Goal: Task Accomplishment & Management: Manage account settings

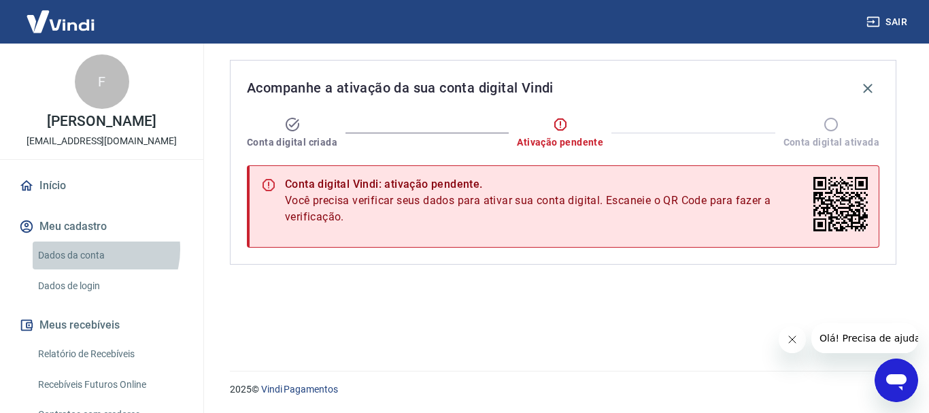
click at [92, 249] on link "Dados da conta" at bounding box center [110, 255] width 154 height 28
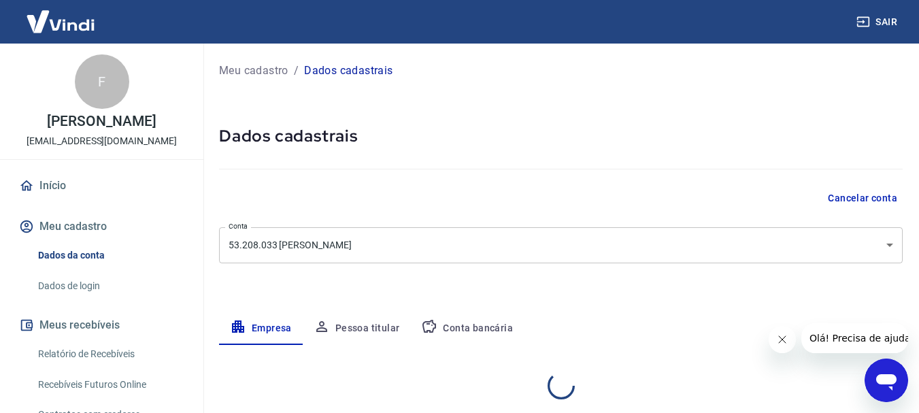
select select "RJ"
select select "business"
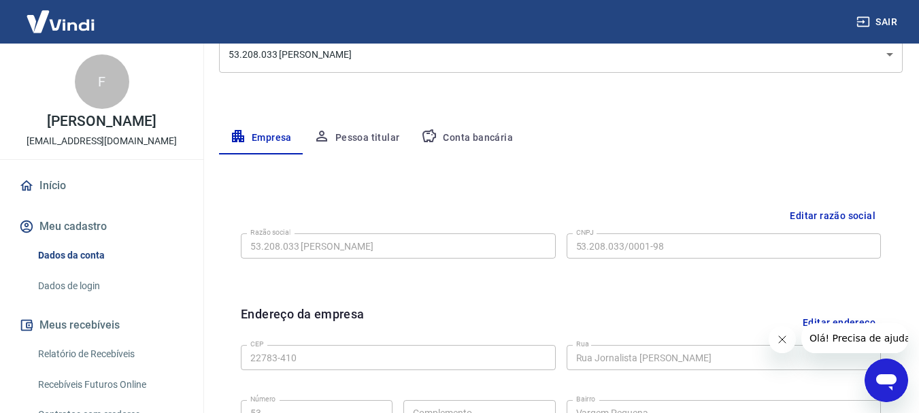
scroll to position [163, 0]
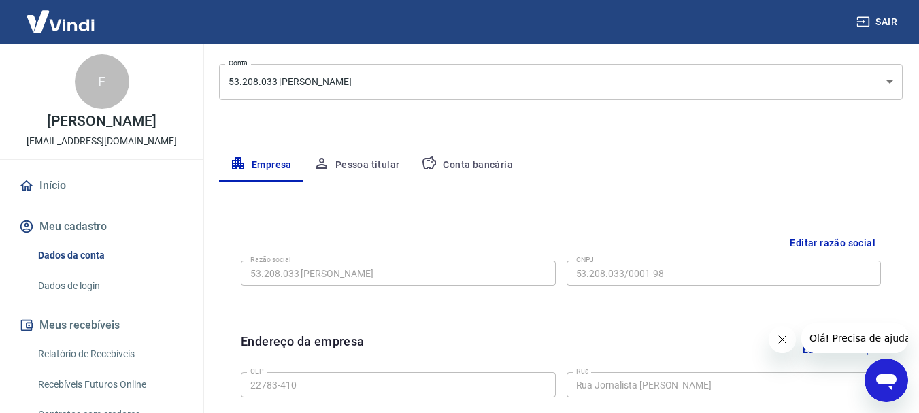
click at [375, 167] on button "Pessoa titular" at bounding box center [357, 165] width 108 height 33
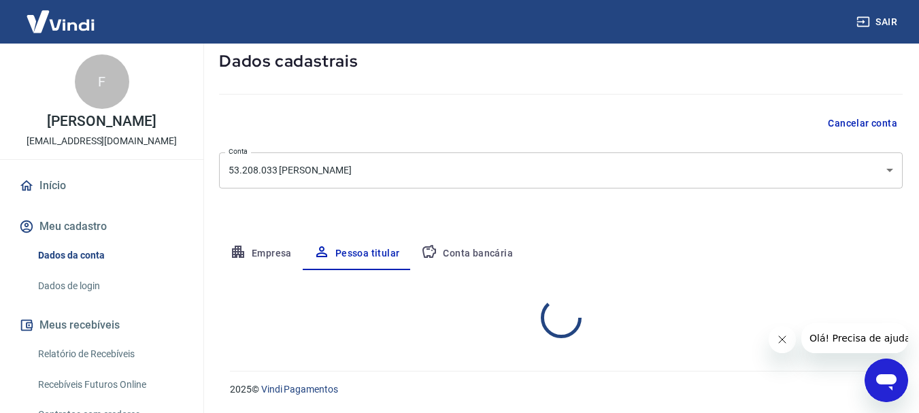
scroll to position [131, 0]
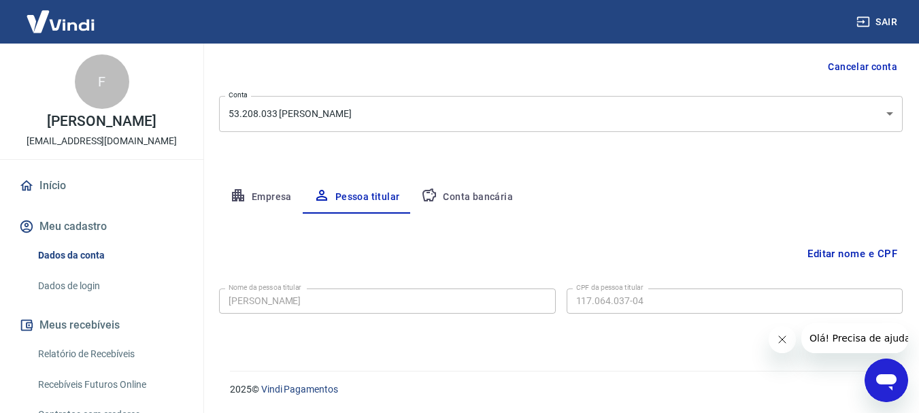
click at [463, 194] on button "Conta bancária" at bounding box center [467, 197] width 114 height 33
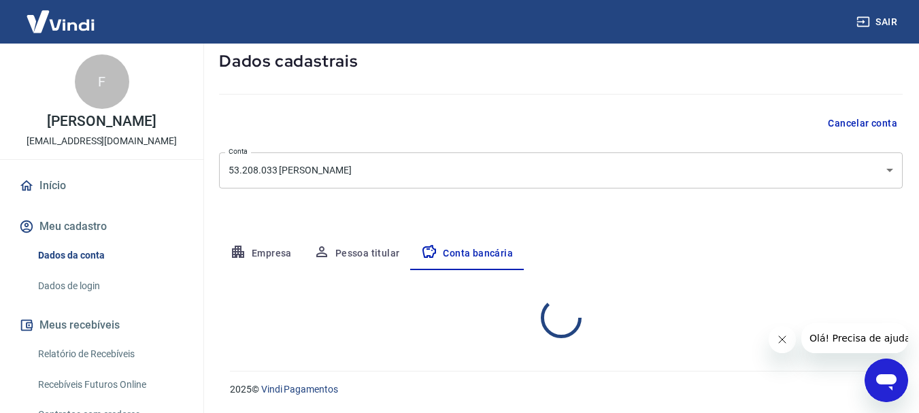
select select "1"
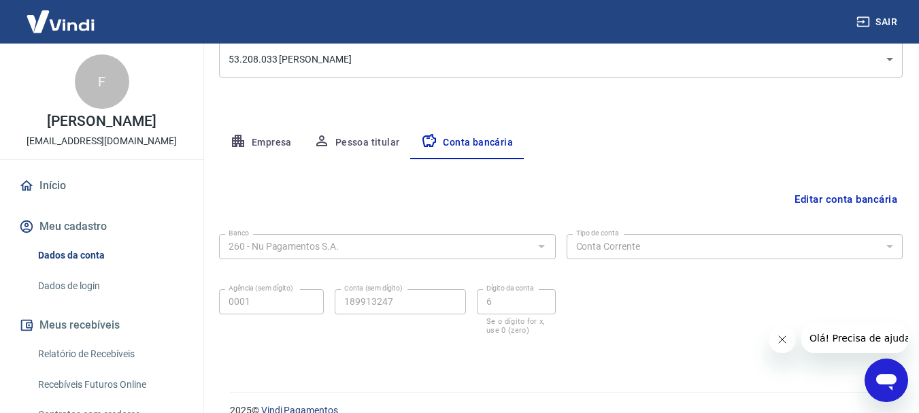
scroll to position [207, 0]
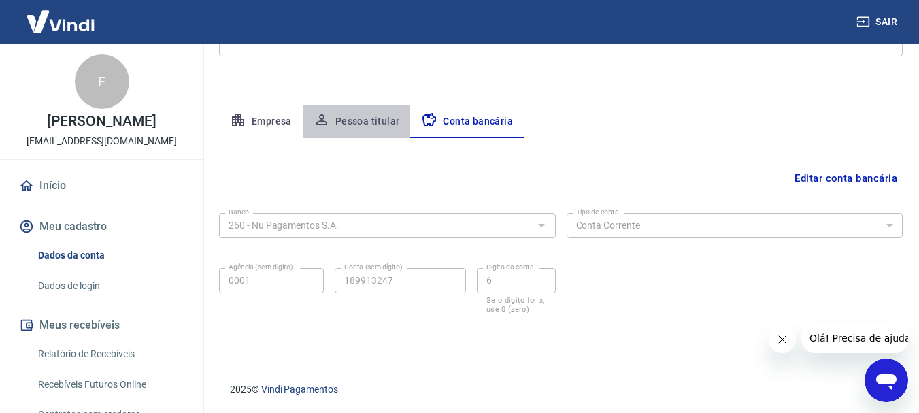
click at [369, 118] on button "Pessoa titular" at bounding box center [357, 121] width 108 height 33
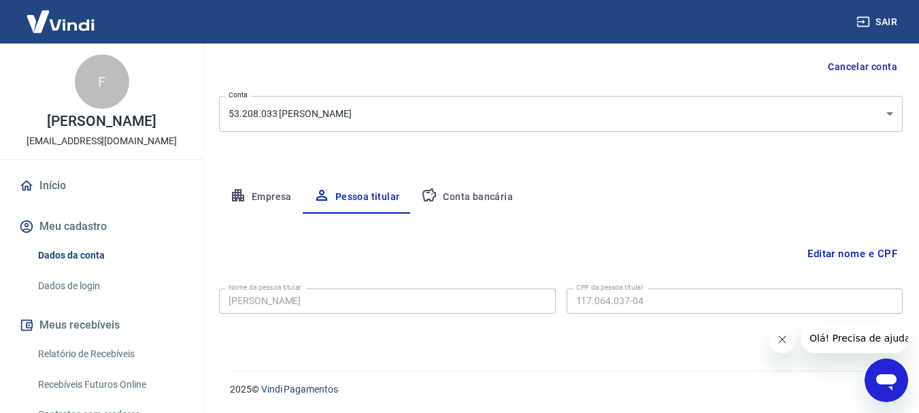
scroll to position [131, 0]
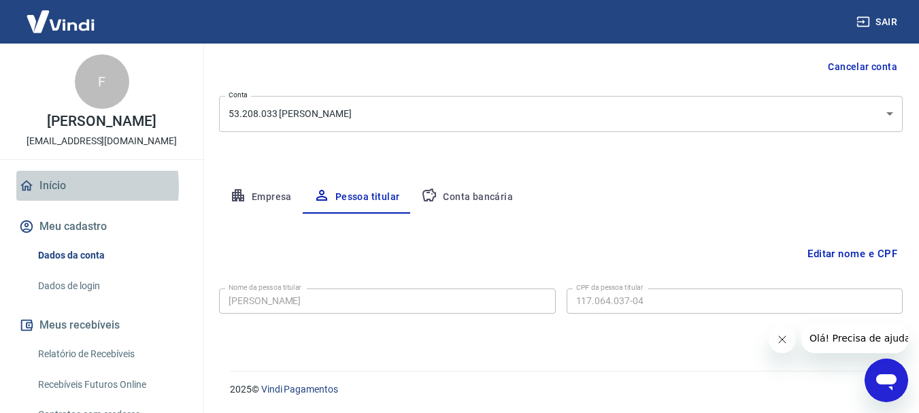
click at [55, 186] on link "Início" at bounding box center [101, 186] width 171 height 30
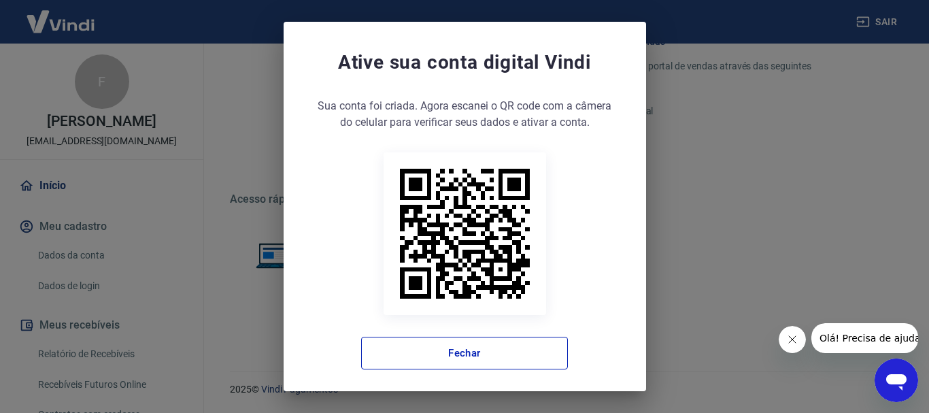
scroll to position [5, 0]
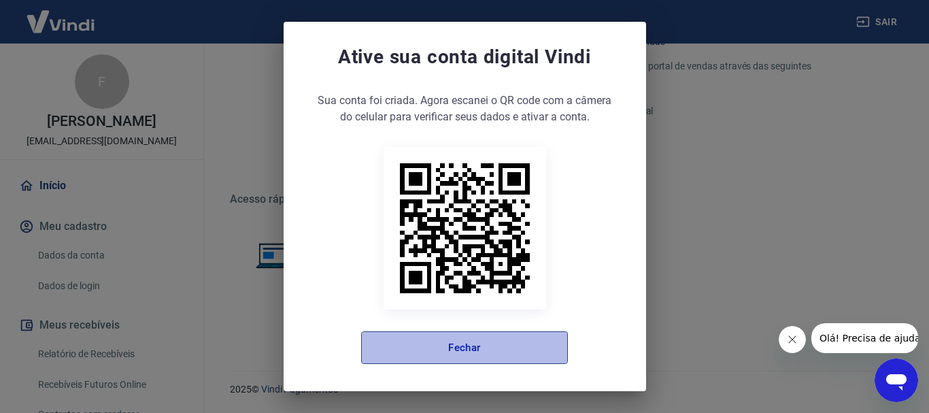
click at [515, 338] on button "Fechar" at bounding box center [464, 347] width 207 height 33
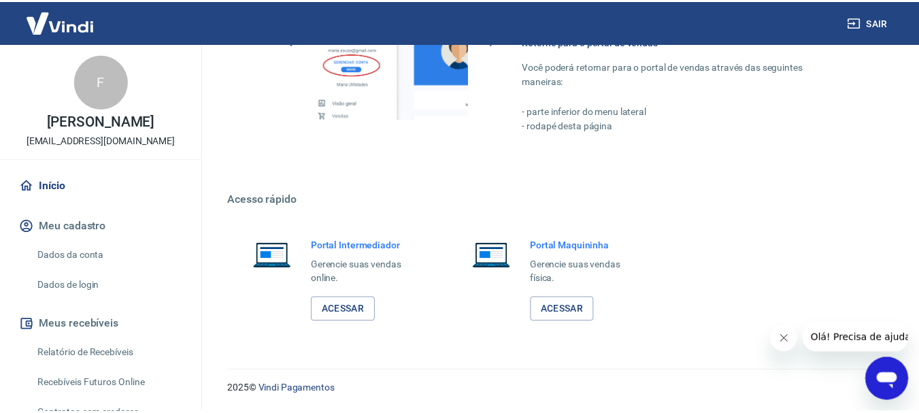
scroll to position [830, 0]
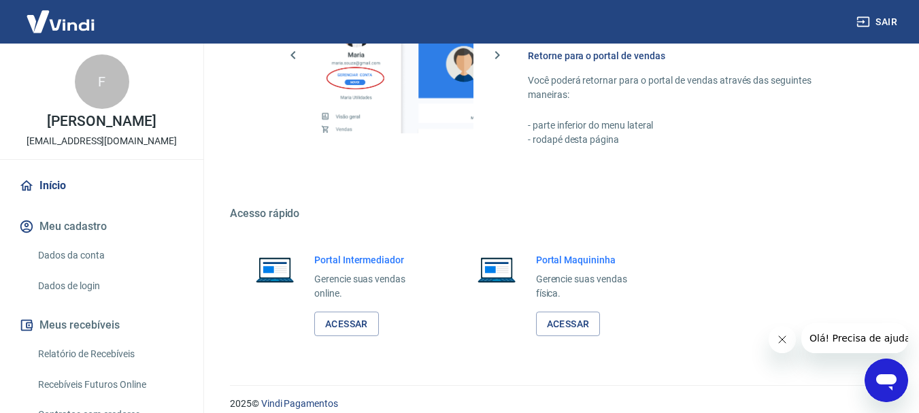
drag, startPoint x: 522, startPoint y: 337, endPoint x: 462, endPoint y: 365, distance: 66.0
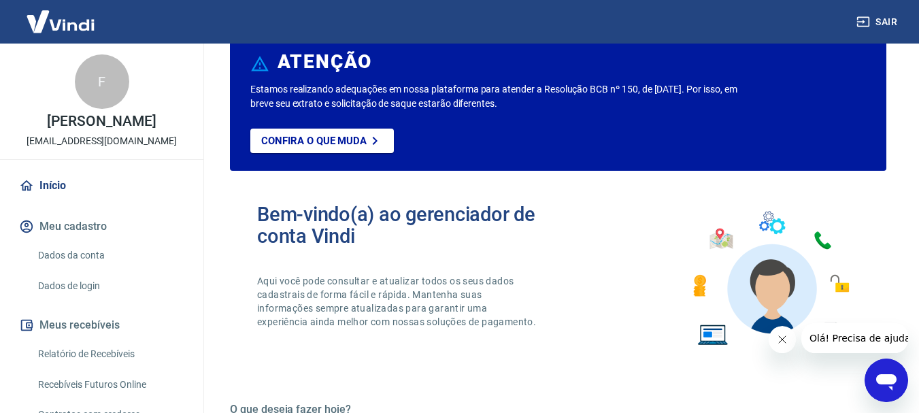
scroll to position [0, 0]
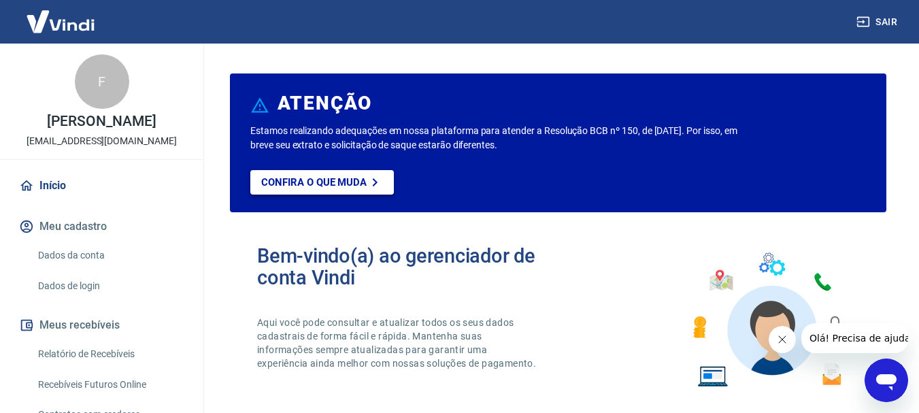
click at [326, 181] on p "Confira o que muda" at bounding box center [313, 182] width 105 height 12
